Goal: Manage account settings

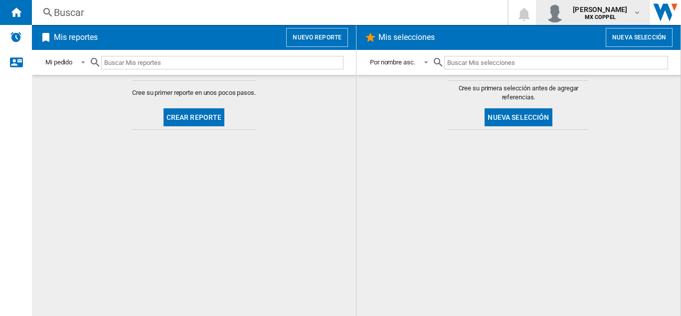
click at [637, 16] on md-icon "button" at bounding box center [637, 12] width 8 height 8
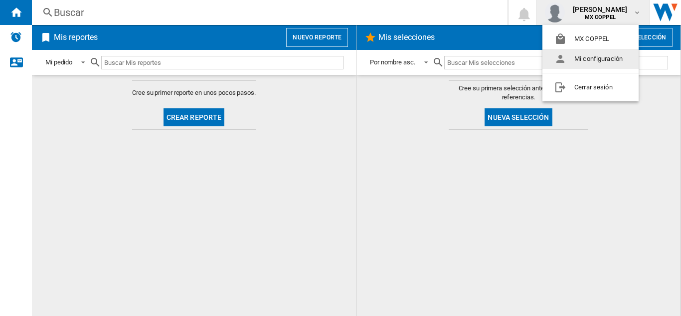
click at [597, 56] on button "Mi configuración" at bounding box center [590, 59] width 96 height 20
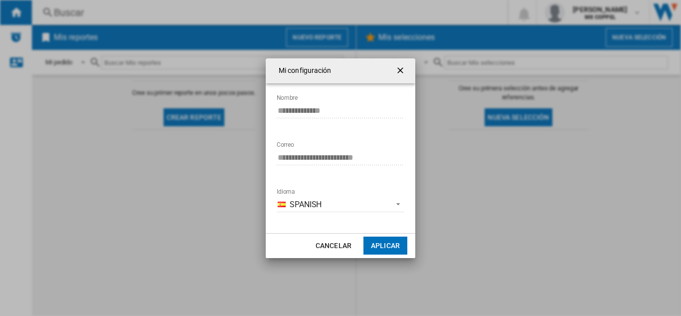
click at [391, 250] on button "Aplicar" at bounding box center [385, 245] width 44 height 18
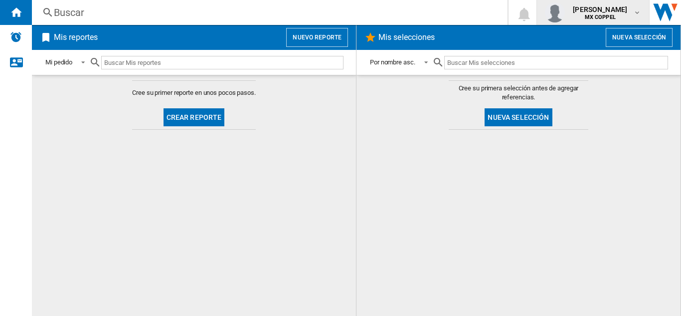
click at [561, 11] on img "button" at bounding box center [555, 12] width 20 height 20
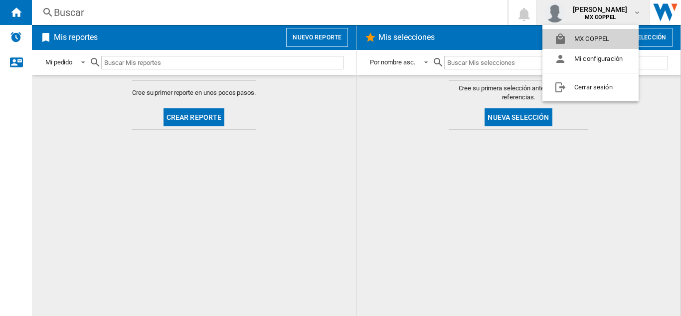
click at [600, 36] on button "MX COPPEL" at bounding box center [590, 39] width 96 height 20
